Goal: Check status: Check status

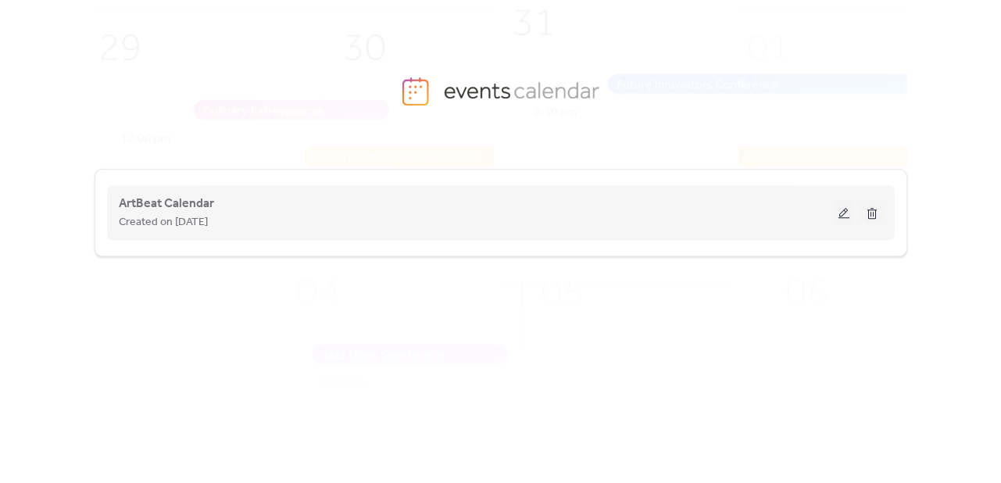
click at [843, 210] on button at bounding box center [844, 212] width 22 height 23
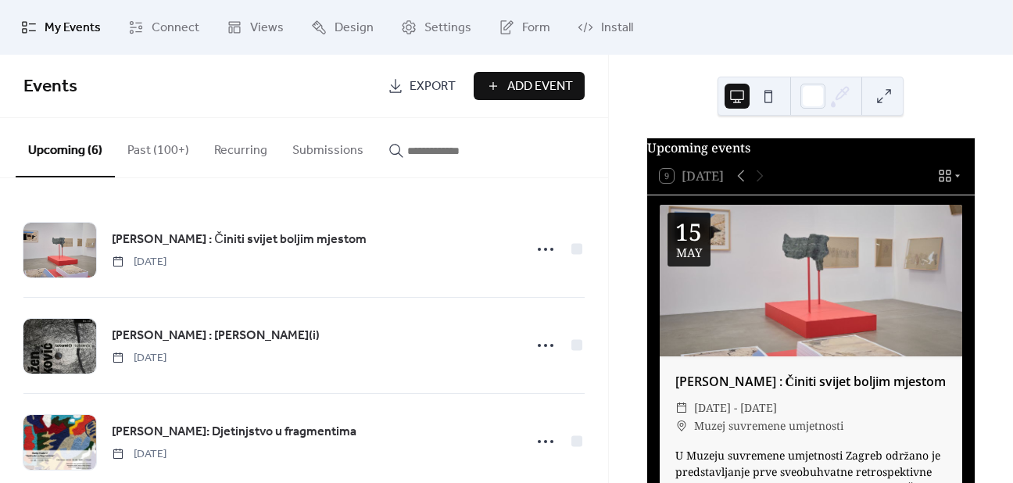
click at [165, 161] on button "Past (100+)" at bounding box center [158, 147] width 87 height 58
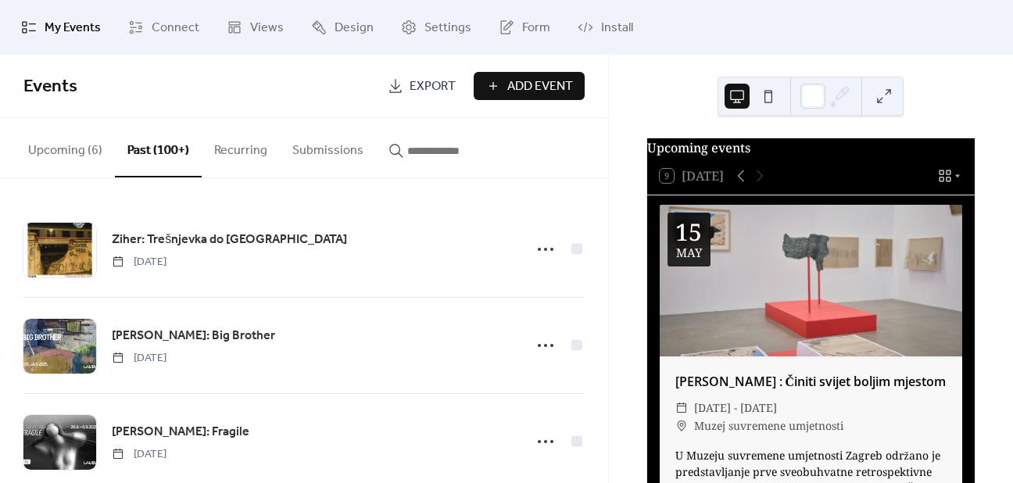
click at [78, 160] on button "Upcoming (6)" at bounding box center [65, 147] width 99 height 58
